Goal: Complete application form

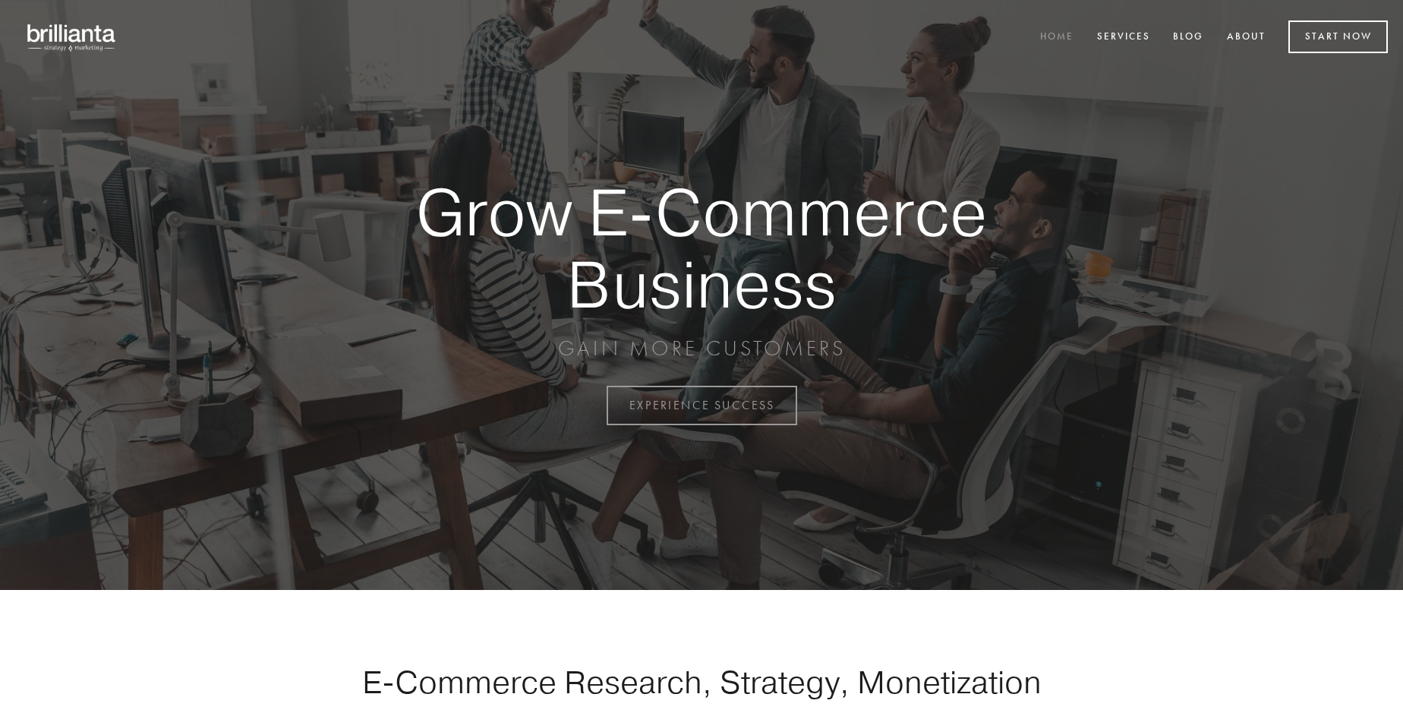
scroll to position [3980, 0]
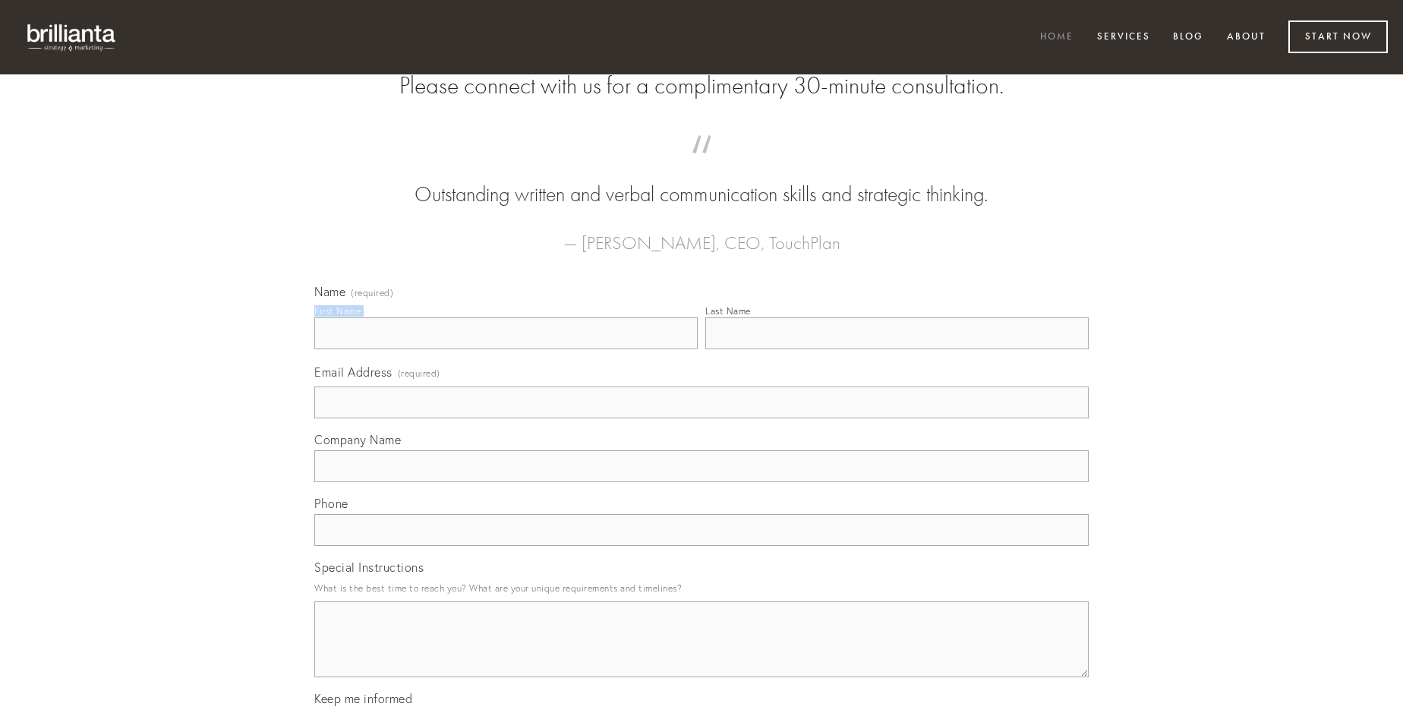
type input "[PERSON_NAME]"
click at [897, 349] on input "Last Name" at bounding box center [896, 333] width 383 height 32
type input "[PERSON_NAME]"
click at [701, 418] on input "Email Address (required)" at bounding box center [701, 402] width 774 height 32
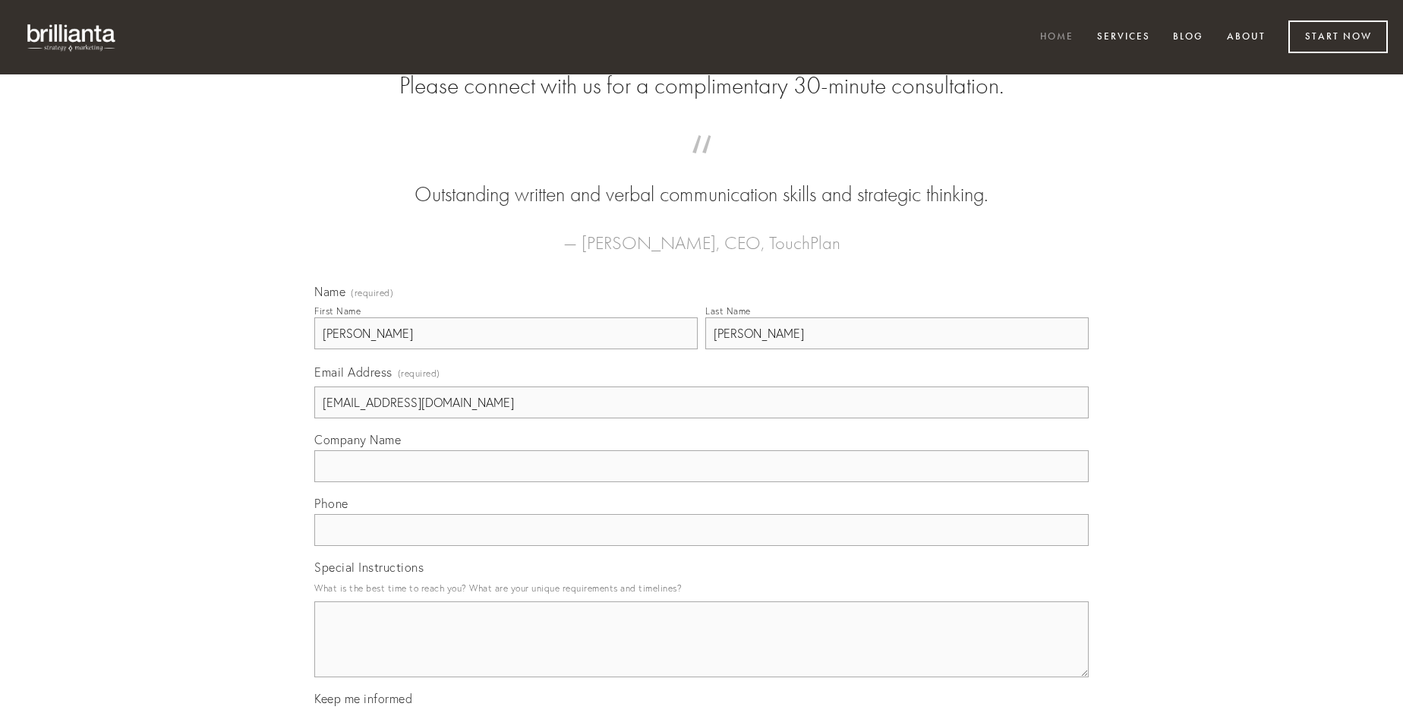
type input "[EMAIL_ADDRESS][DOMAIN_NAME]"
click at [701, 482] on input "Company Name" at bounding box center [701, 466] width 774 height 32
type input "stillicidium"
click at [701, 546] on input "text" at bounding box center [701, 530] width 774 height 32
click at [701, 653] on textarea "Special Instructions" at bounding box center [701, 639] width 774 height 76
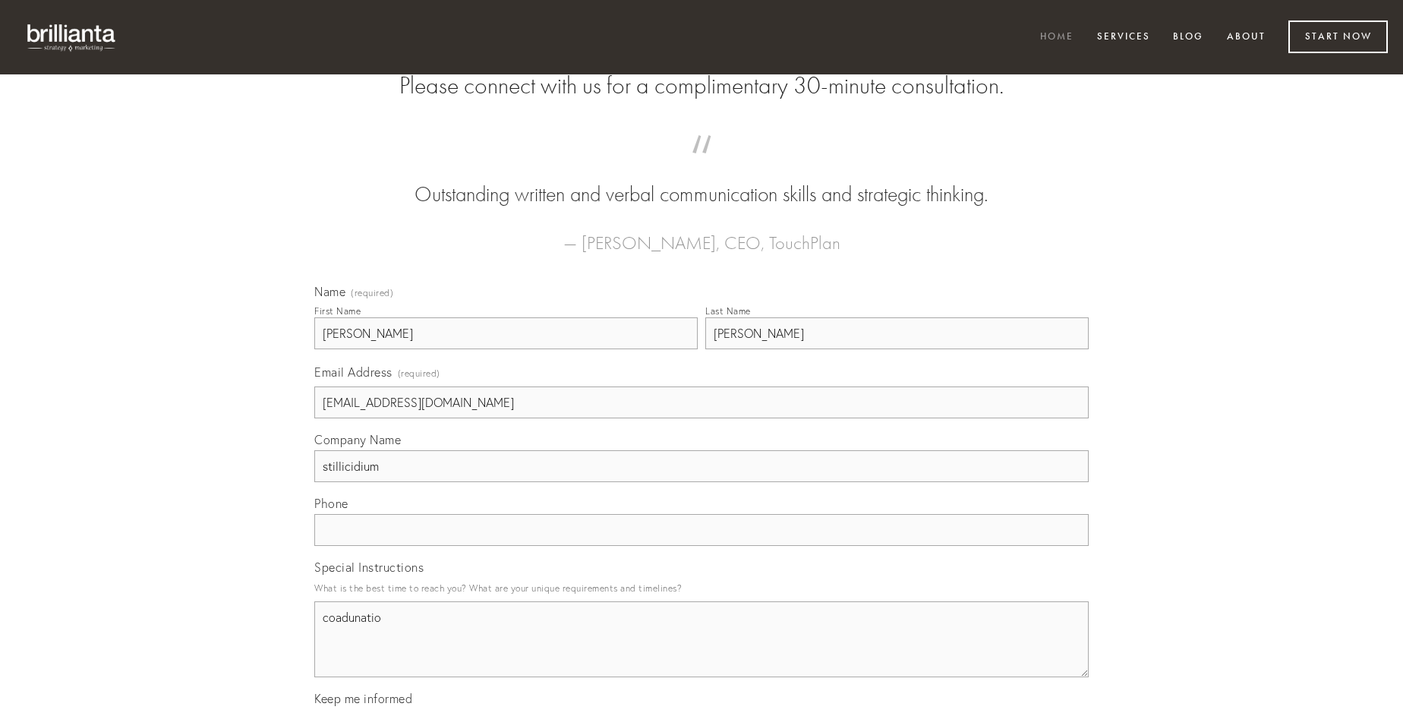
type textarea "coadunatio"
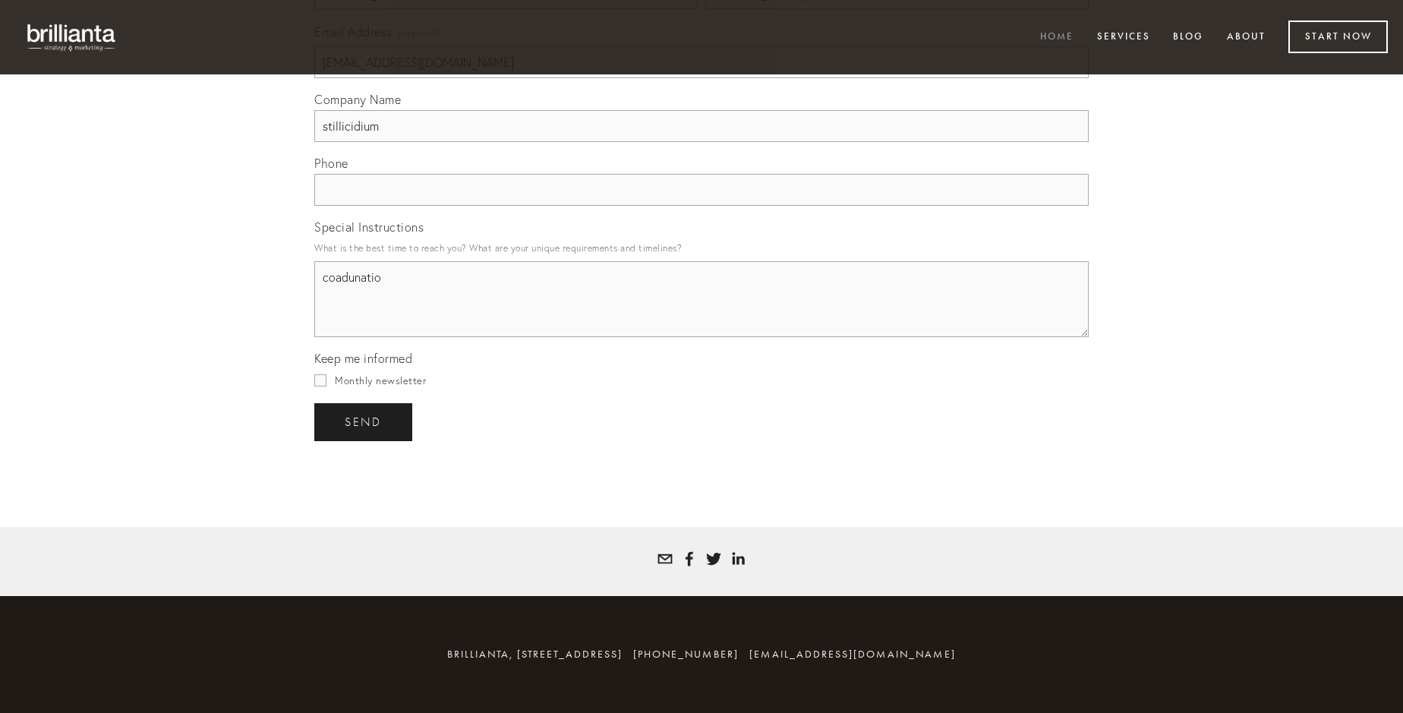
click at [364, 421] on span "send" at bounding box center [363, 422] width 37 height 14
